Goal: Information Seeking & Learning: Learn about a topic

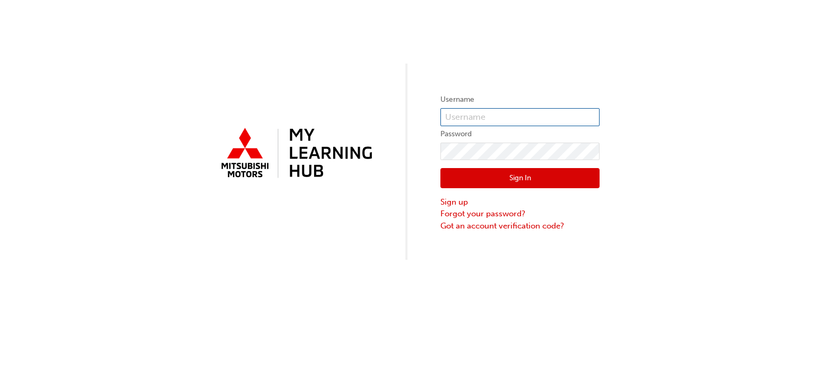
click at [470, 116] on input "text" at bounding box center [519, 117] width 159 height 18
type input "0005856317"
click button "Sign In" at bounding box center [519, 178] width 159 height 20
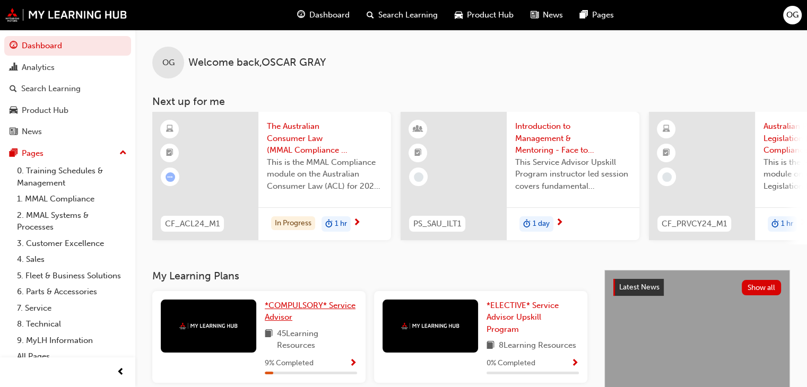
click at [318, 312] on span "*COMPULSORY* Service Advisor" at bounding box center [310, 312] width 91 height 22
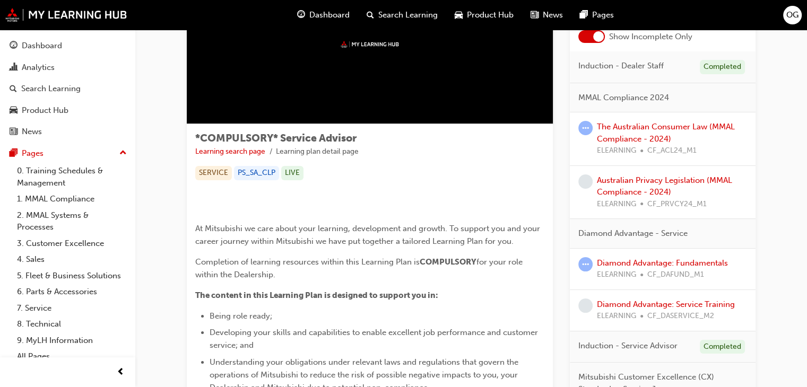
scroll to position [87, 0]
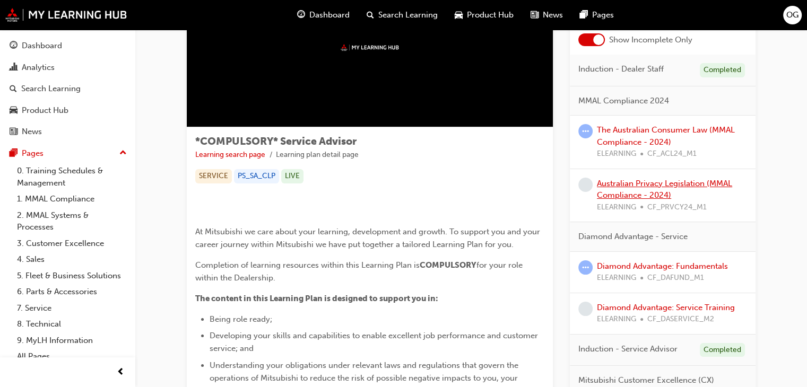
click at [621, 198] on link "Australian Privacy Legislation (MMAL Compliance - 2024)" at bounding box center [664, 190] width 135 height 22
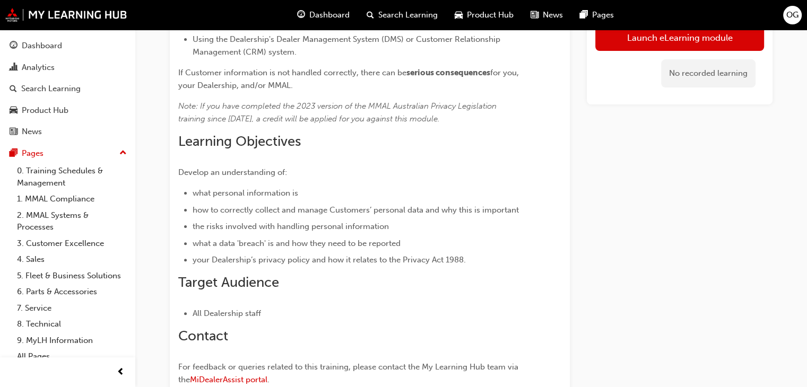
scroll to position [370, 0]
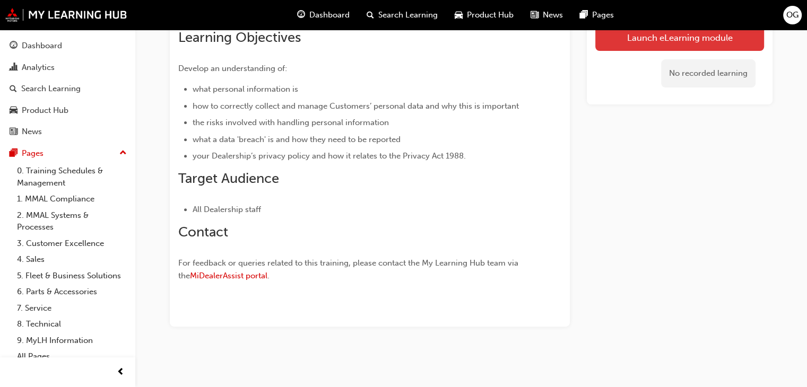
click at [619, 40] on link "Launch eLearning module" at bounding box center [679, 37] width 169 height 27
